Goal: Obtain resource: Download file/media

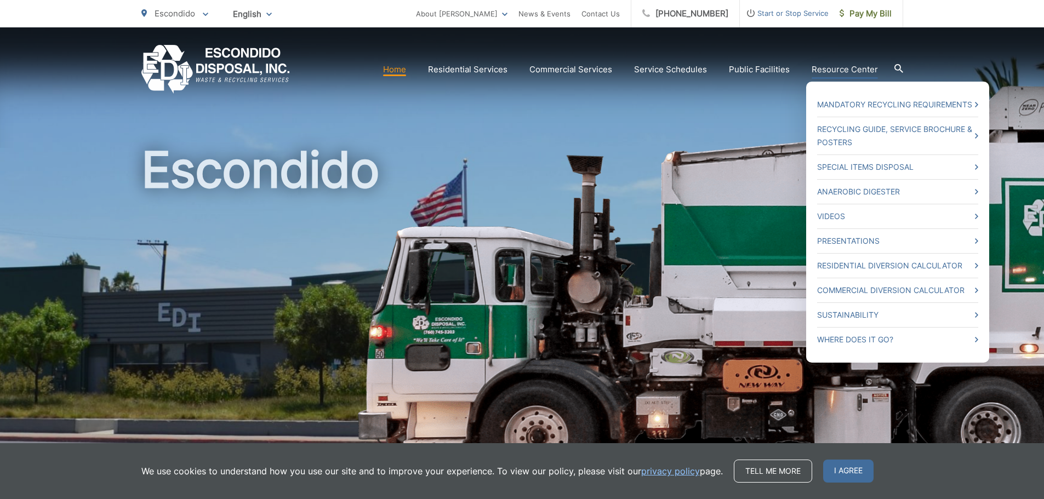
click at [849, 70] on link "Resource Center" at bounding box center [845, 69] width 66 height 13
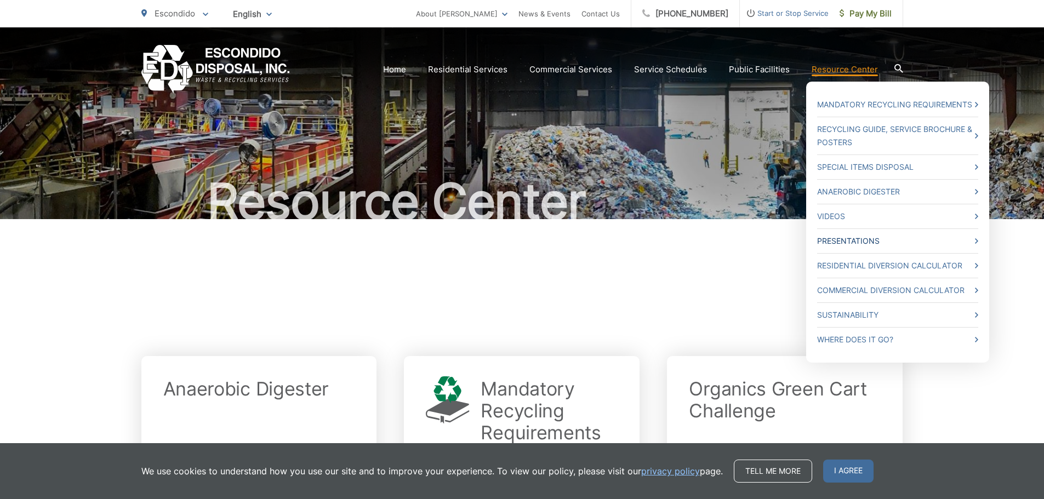
click at [854, 239] on link "Presentations" at bounding box center [897, 241] width 161 height 13
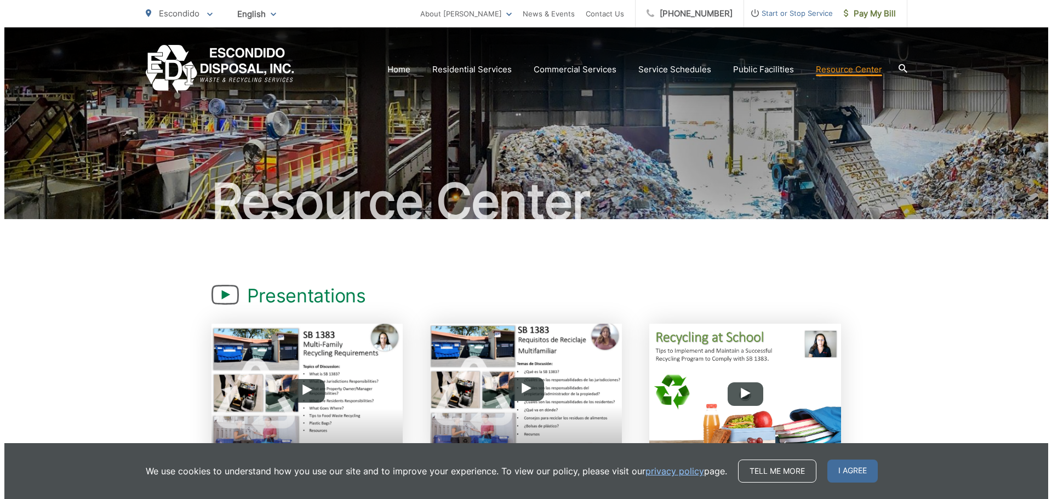
scroll to position [55, 0]
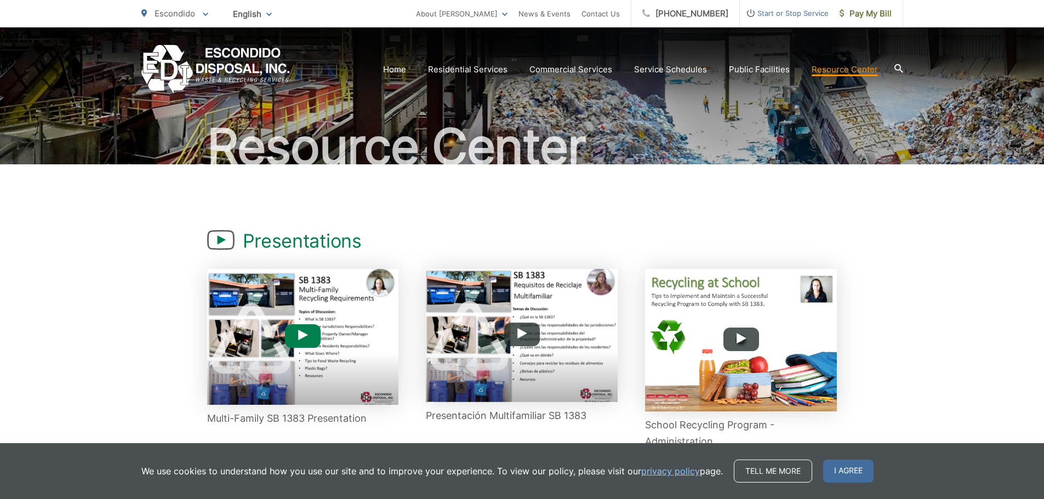
click at [354, 310] on img at bounding box center [303, 337] width 192 height 136
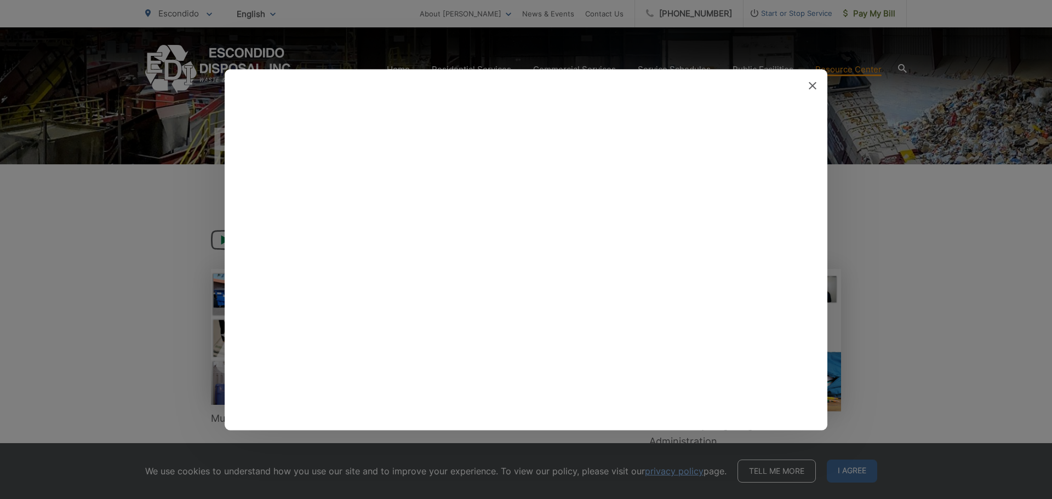
click at [904, 242] on div at bounding box center [526, 249] width 1052 height 499
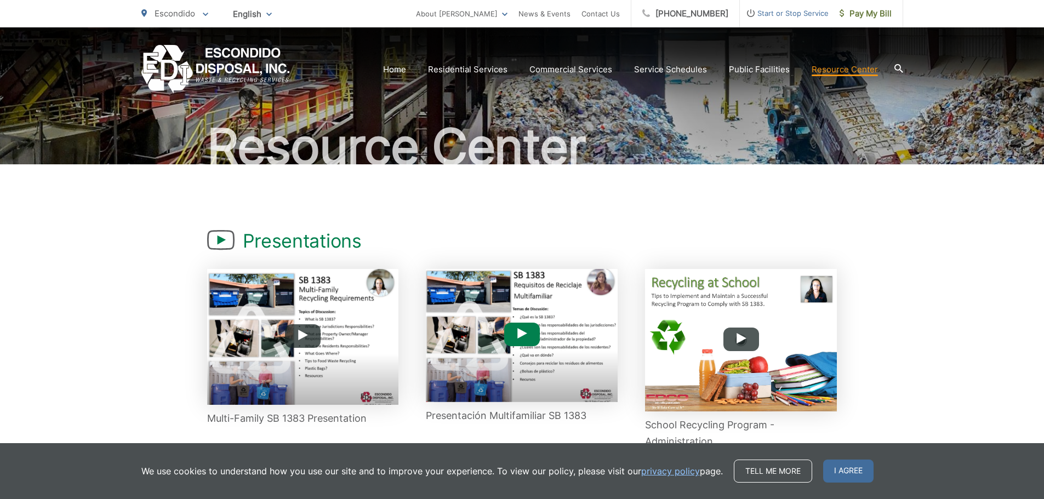
click at [591, 276] on img at bounding box center [522, 335] width 192 height 133
